Goal: Task Accomplishment & Management: Manage account settings

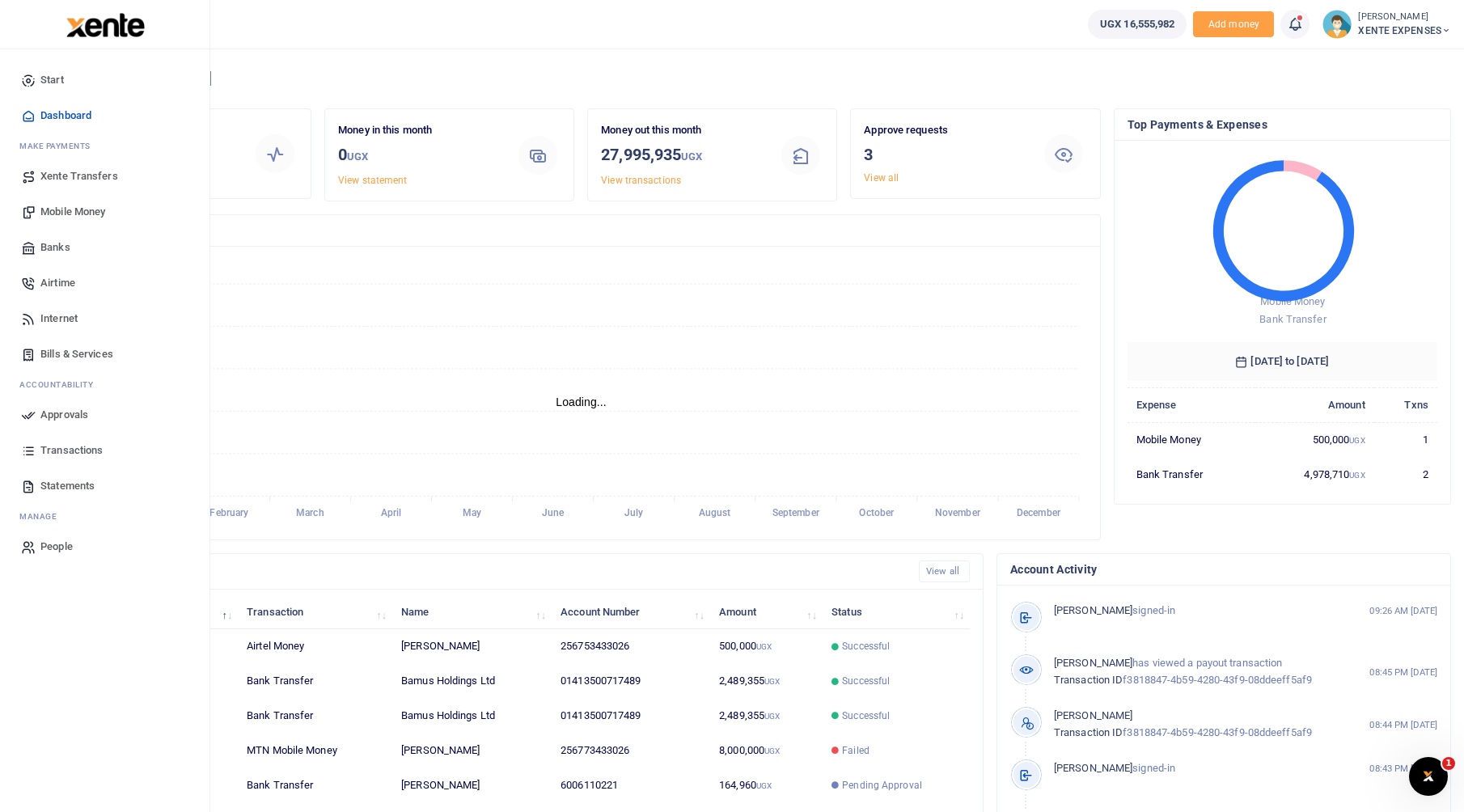
scroll to position [215, 298]
click at [37, 416] on link "Approvals" at bounding box center [105, 415] width 184 height 36
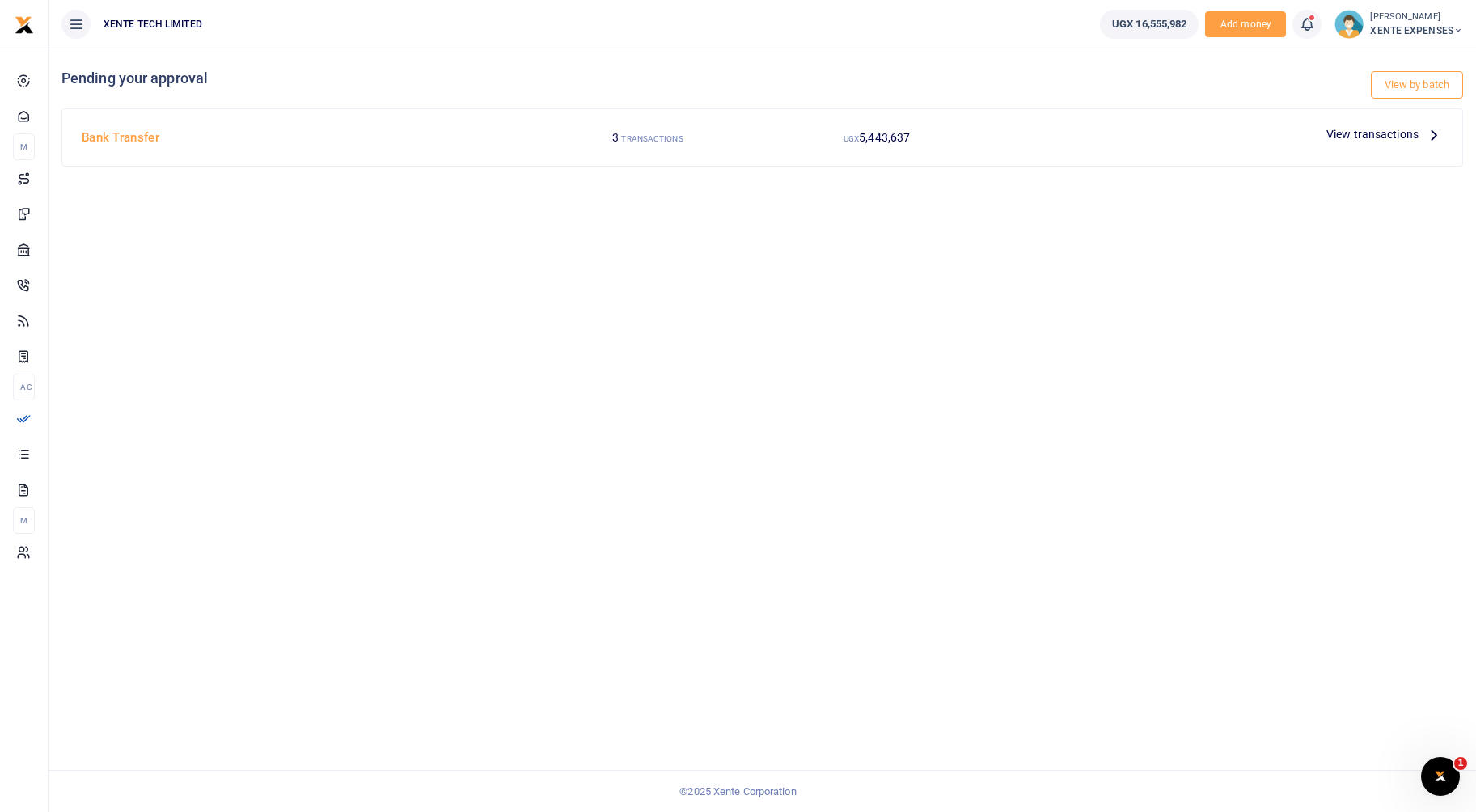
click at [1392, 133] on span "View transactions" at bounding box center [1373, 135] width 92 height 18
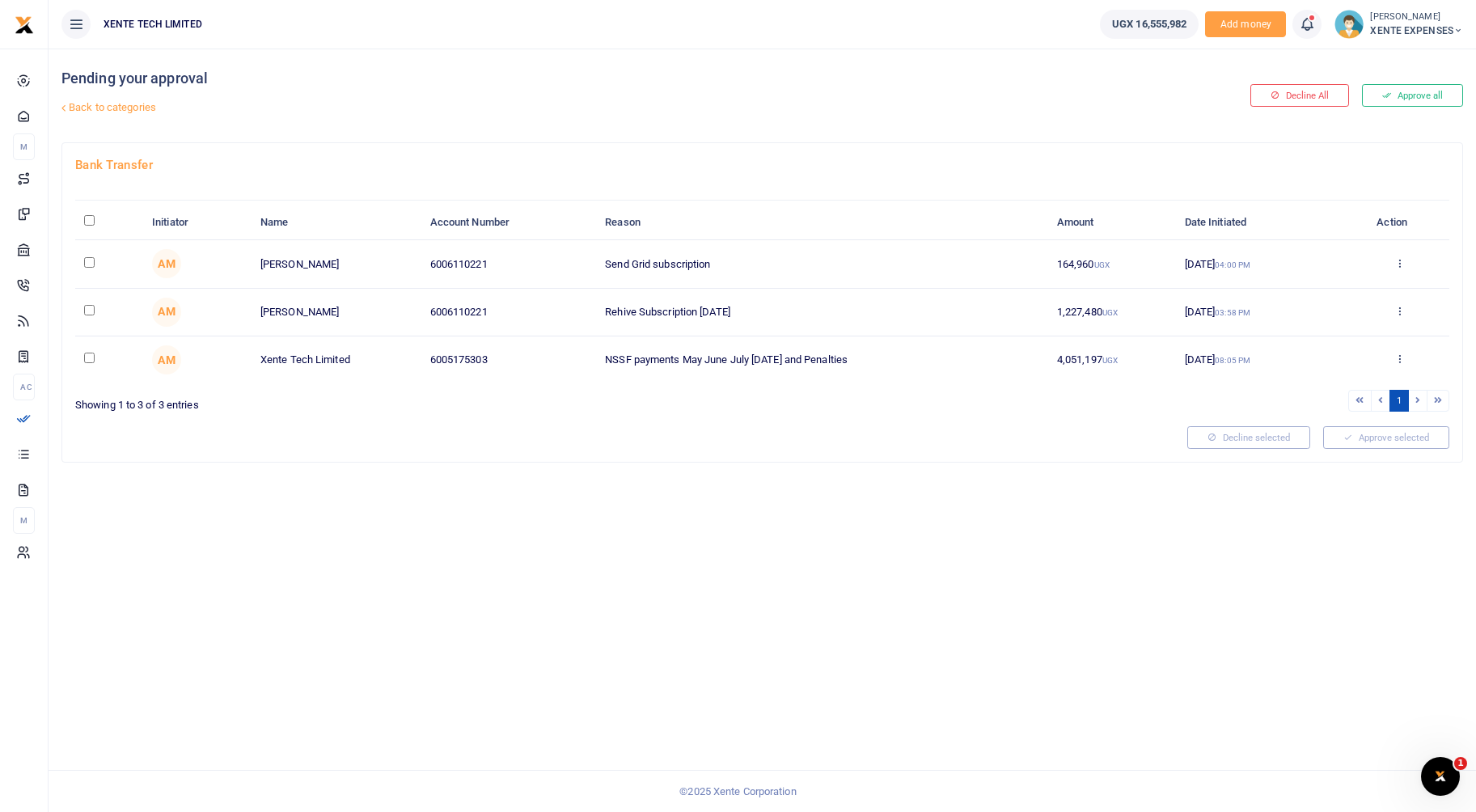
drag, startPoint x: 89, startPoint y: 263, endPoint x: 116, endPoint y: 263, distance: 27.0
click at [89, 263] on input "checkbox" at bounding box center [89, 262] width 11 height 11
checkbox input "true"
click at [1400, 445] on button "Approve selected (1)" at bounding box center [1381, 438] width 138 height 23
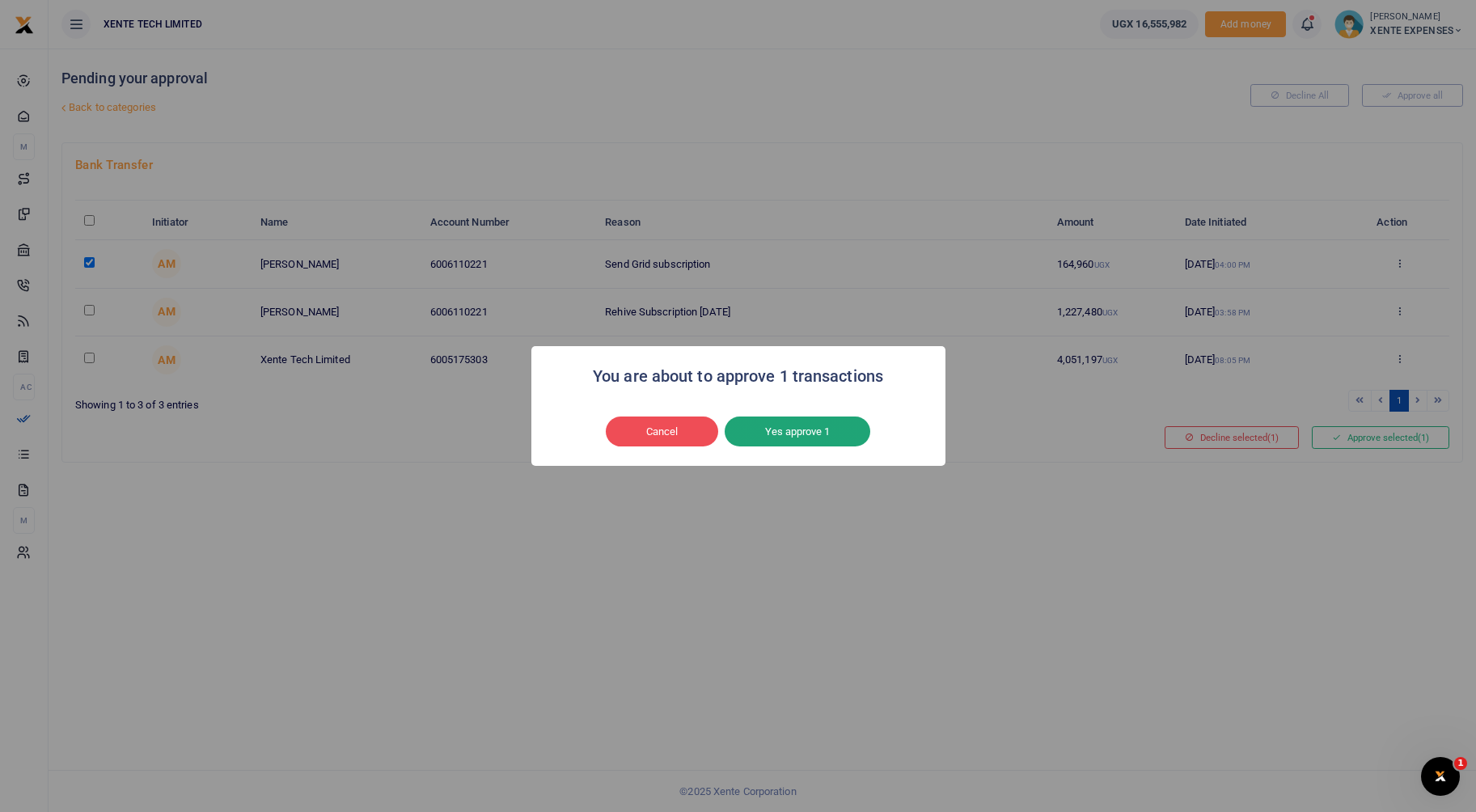
click at [815, 440] on button "Yes approve 1" at bounding box center [798, 432] width 146 height 31
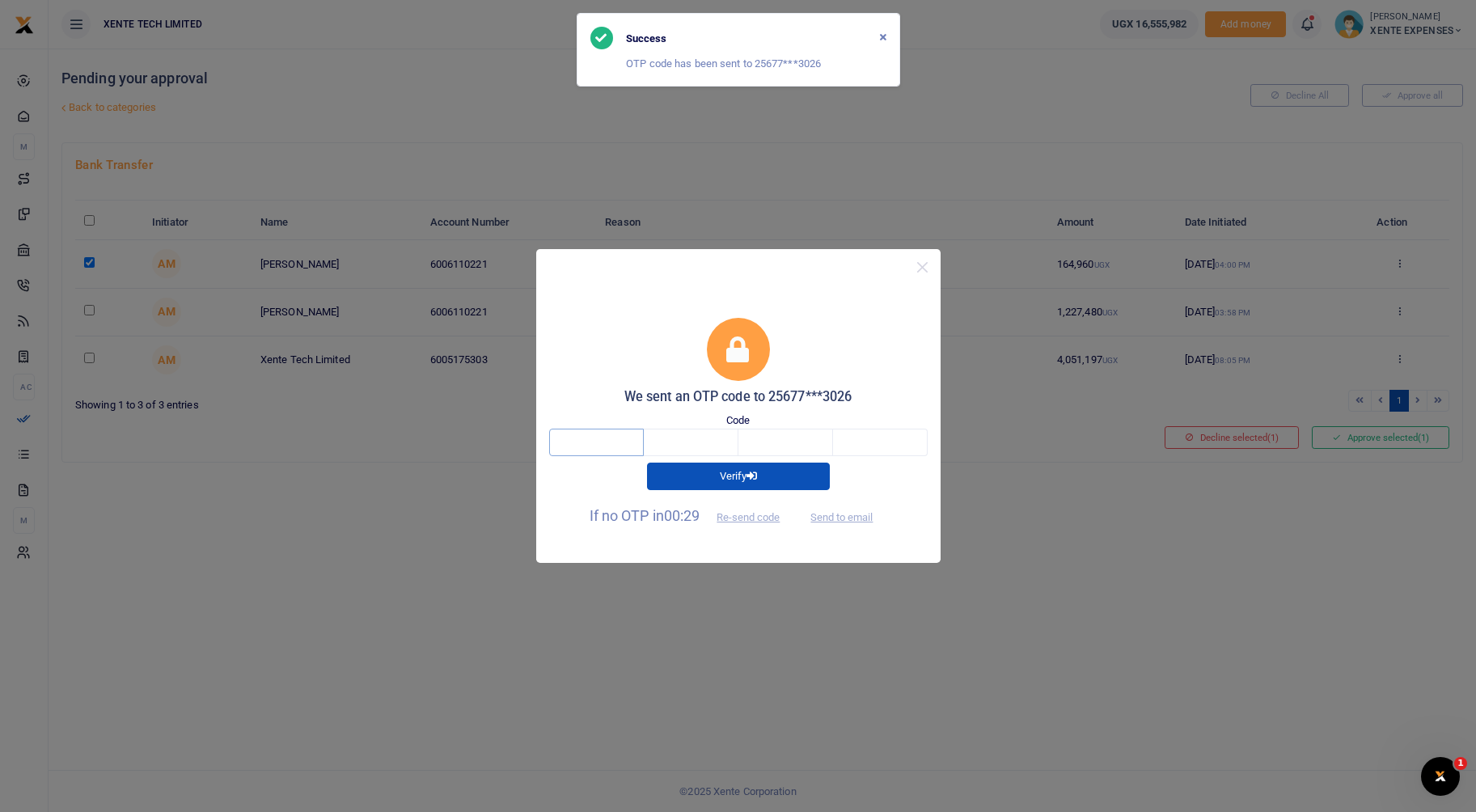
click at [633, 448] on input "text" at bounding box center [597, 442] width 95 height 28
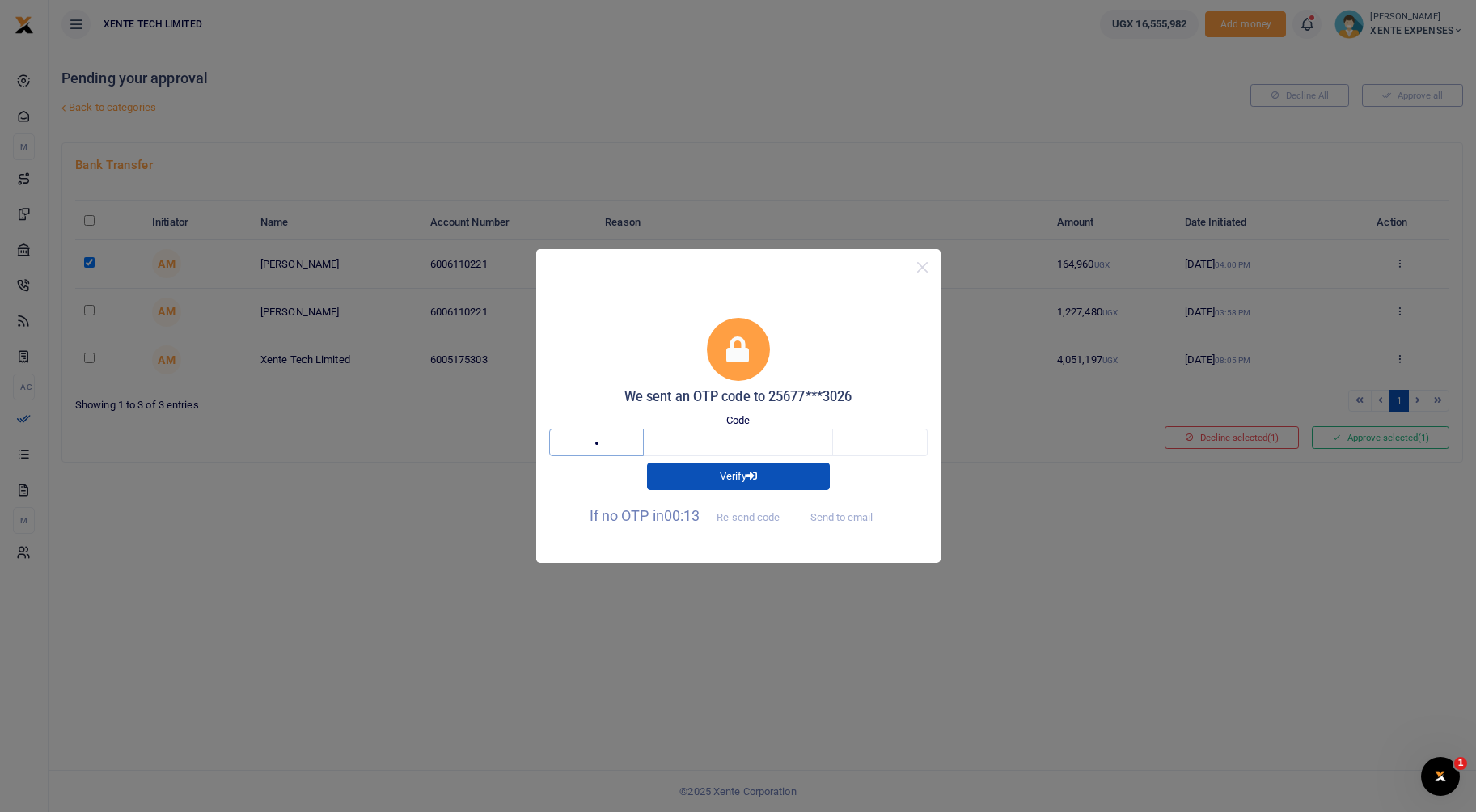
type input "6"
type input "5"
type input "8"
type input "9"
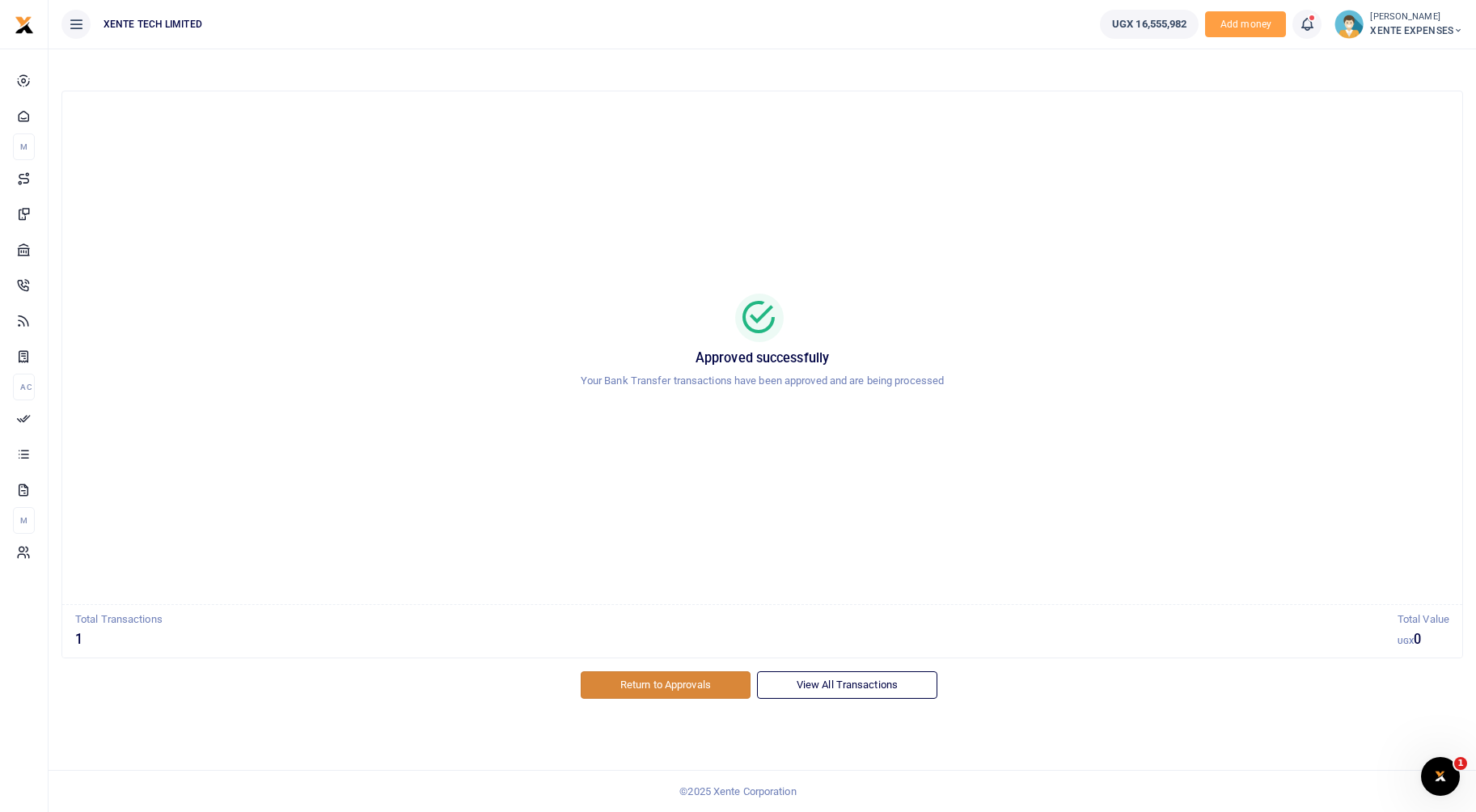
click at [629, 684] on link "Return to Approvals" at bounding box center [666, 685] width 170 height 28
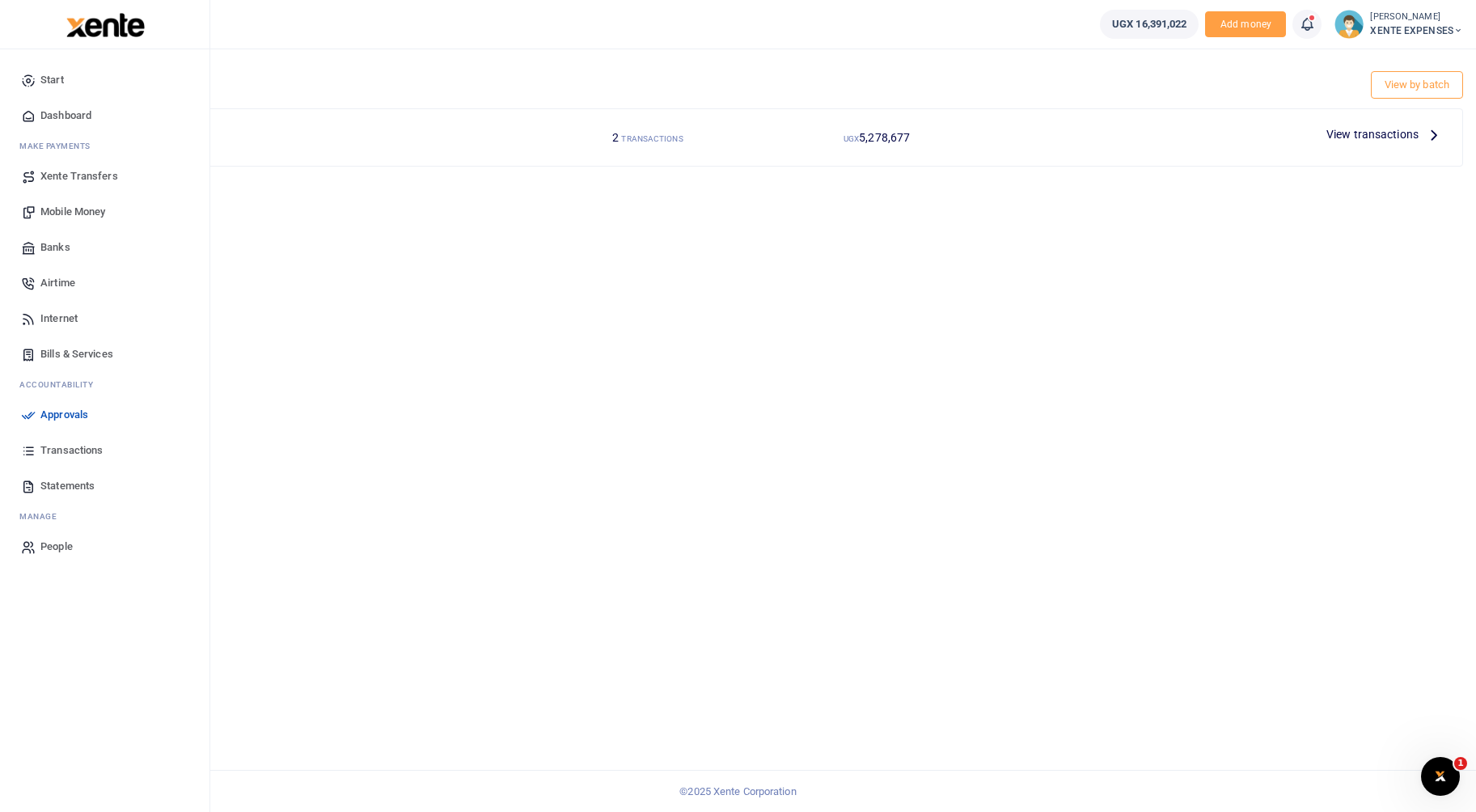
click at [37, 451] on link "Transactions" at bounding box center [105, 451] width 184 height 36
